Goal: Task Accomplishment & Management: Manage account settings

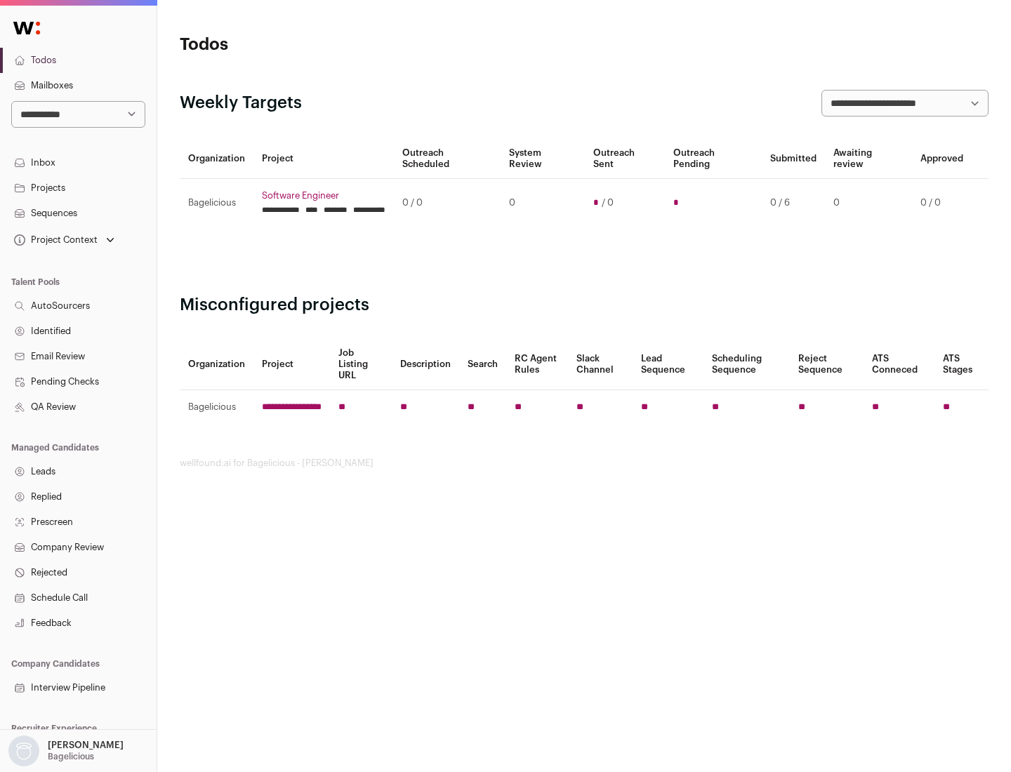
click at [78, 187] on link "Projects" at bounding box center [78, 188] width 157 height 25
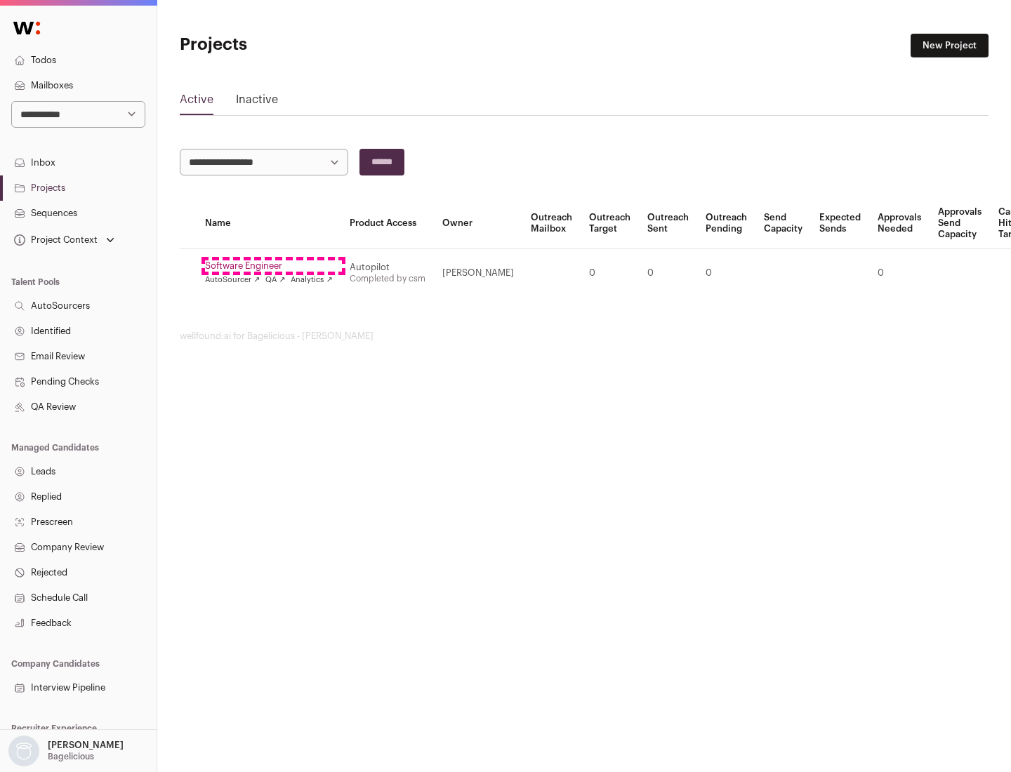
click at [273, 266] on link "Software Engineer" at bounding box center [269, 265] width 128 height 11
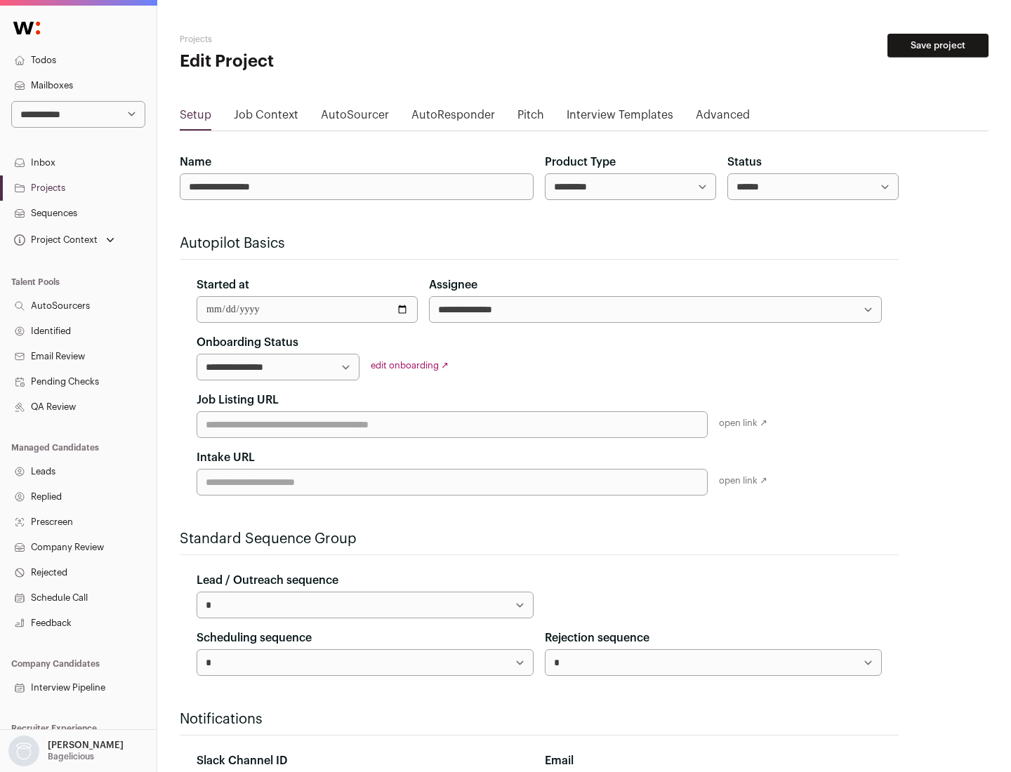
click at [938, 46] on button "Save project" at bounding box center [938, 46] width 101 height 24
